Goal: Transaction & Acquisition: Purchase product/service

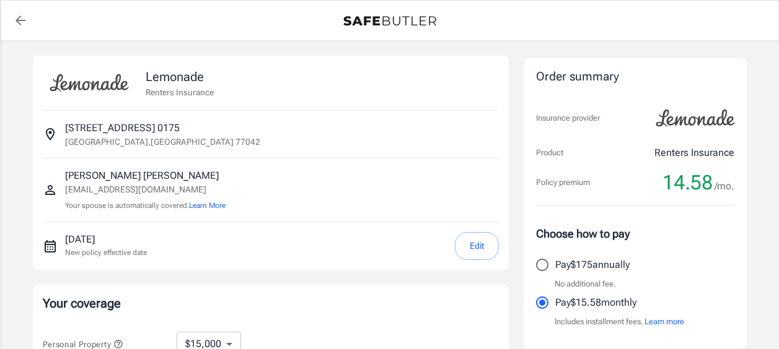
select select "15000"
select select "500"
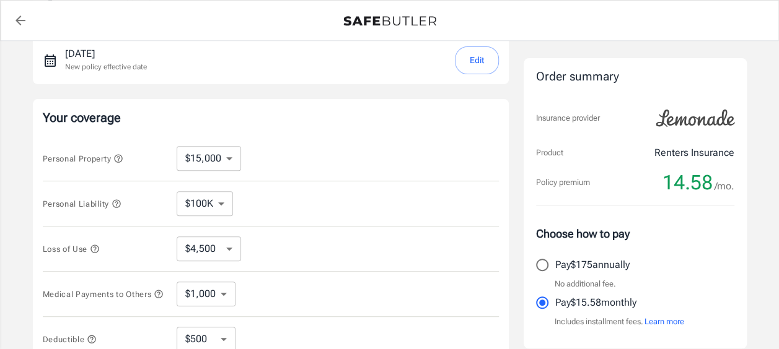
scroll to position [248, 0]
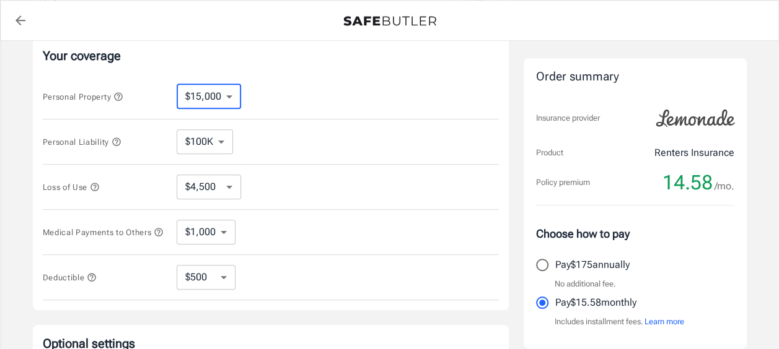
click at [227, 99] on select "$10,000 $15,000 $20,000 $25,000 $30,000 $40,000 $50,000 $100K $150K $200K $250K" at bounding box center [209, 96] width 64 height 25
select select "10000"
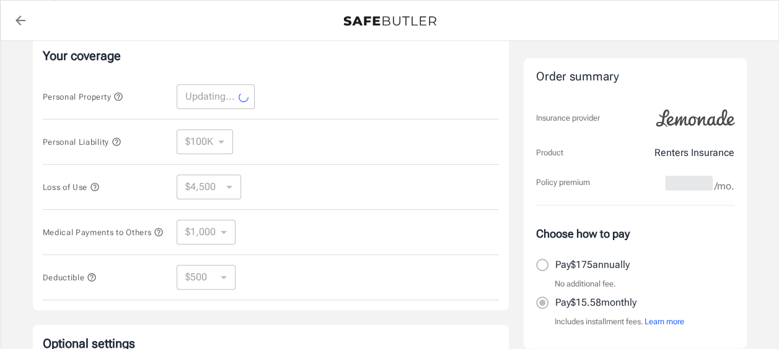
select select "10000"
select select "3000"
click at [221, 139] on select "$100K $200K $300K $400K $500K" at bounding box center [205, 141] width 56 height 25
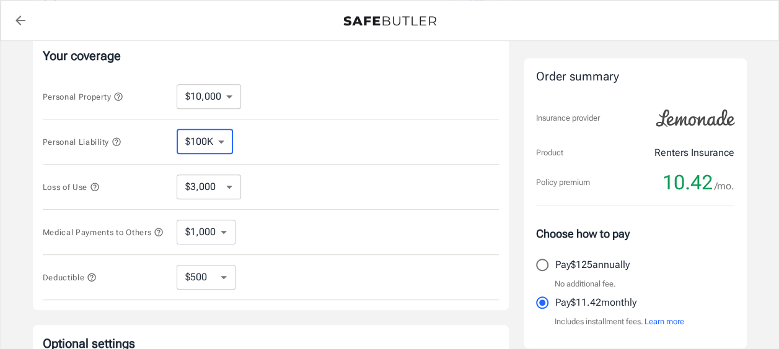
select select "300000"
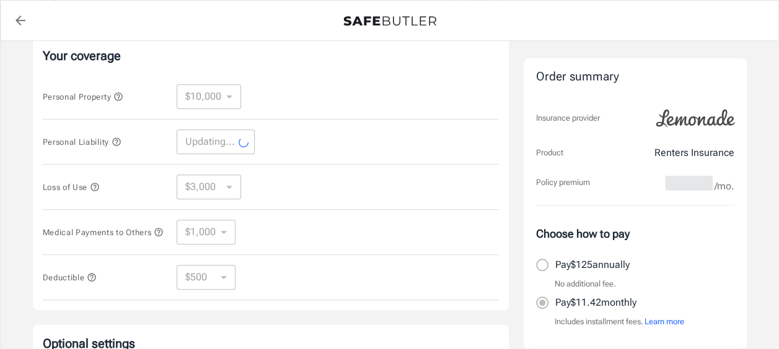
select select "300000"
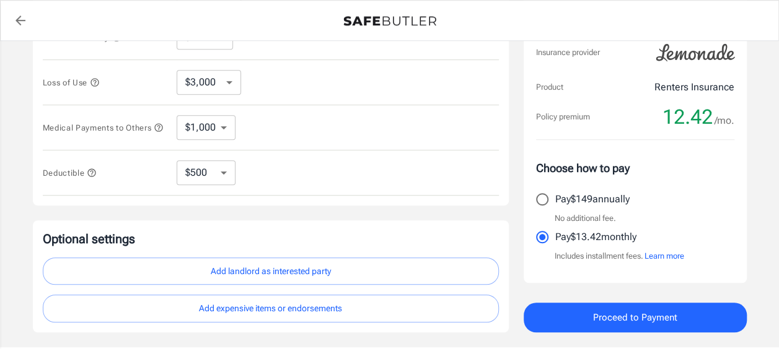
scroll to position [434, 0]
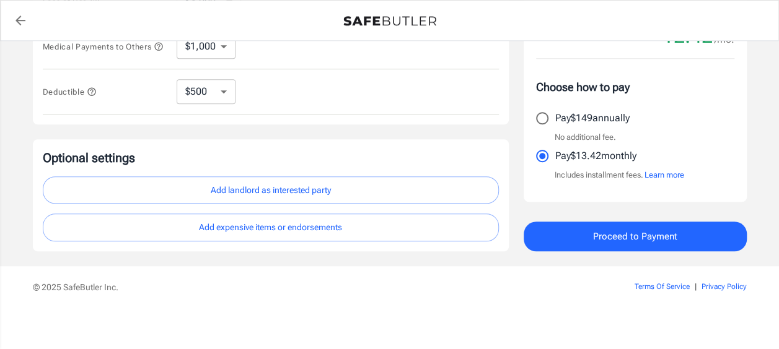
click at [601, 238] on span "Proceed to Payment" at bounding box center [635, 237] width 84 height 16
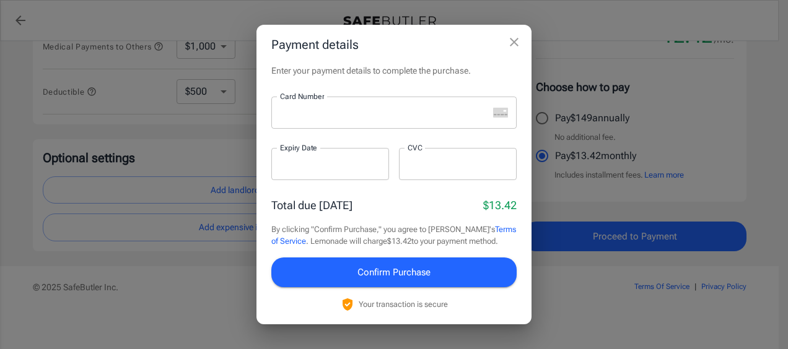
click at [331, 119] on div at bounding box center [379, 113] width 217 height 32
click at [410, 86] on div "Enter your payment details to complete the purchase. Card Number Card Number ​ …" at bounding box center [394, 194] width 275 height 260
click at [401, 195] on div "Enter your payment details to complete the purchase. Card Number Card Number ​ …" at bounding box center [394, 194] width 275 height 260
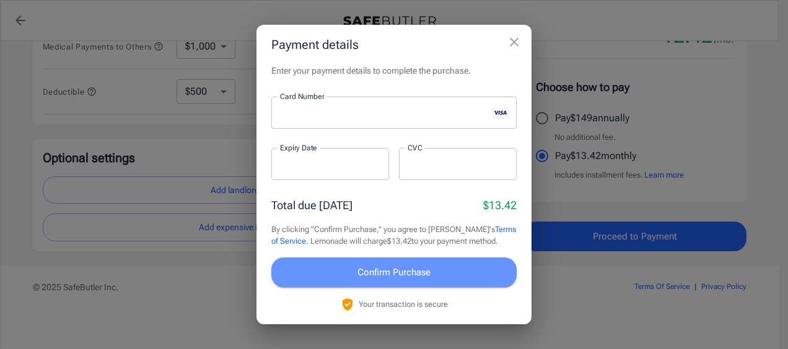
click at [365, 270] on span "Confirm Purchase" at bounding box center [393, 273] width 73 height 16
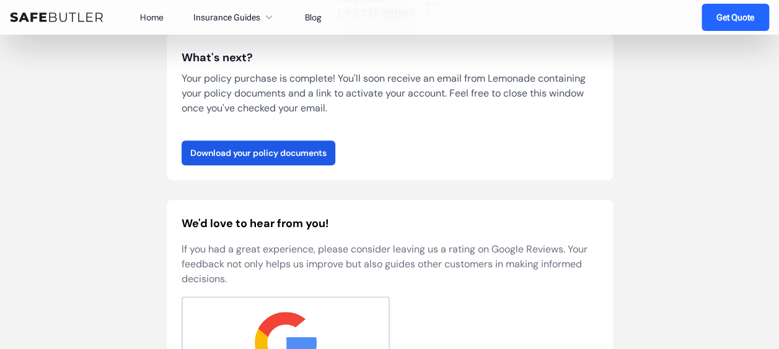
scroll to position [186, 0]
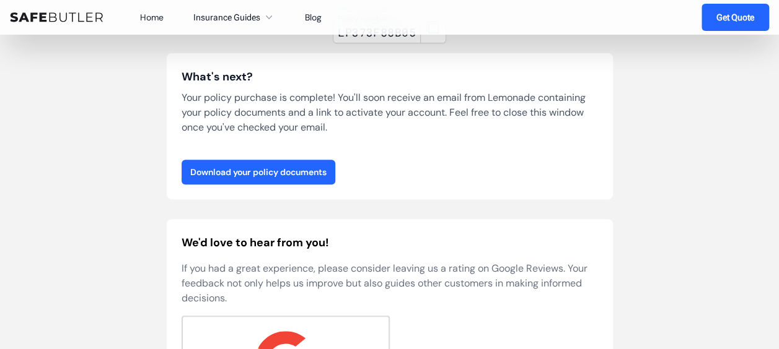
click at [271, 173] on link "Download your policy documents" at bounding box center [259, 172] width 154 height 25
